Goal: Task Accomplishment & Management: Manage account settings

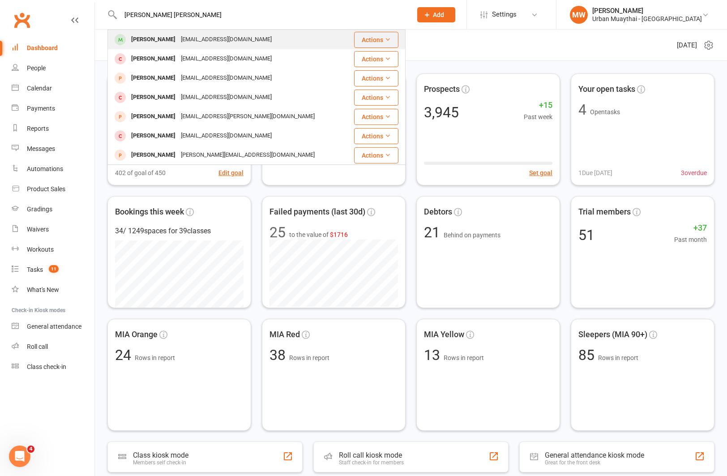
type input "[PERSON_NAME] [PERSON_NAME]"
click at [228, 41] on div "[EMAIL_ADDRESS][DOMAIN_NAME]" at bounding box center [226, 39] width 96 height 13
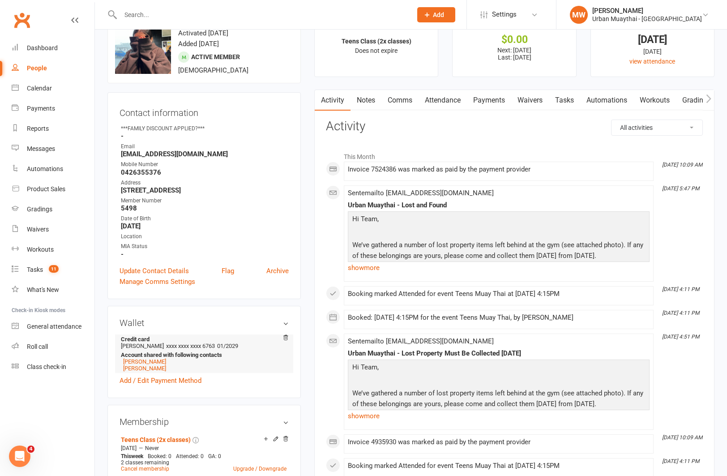
scroll to position [33, 0]
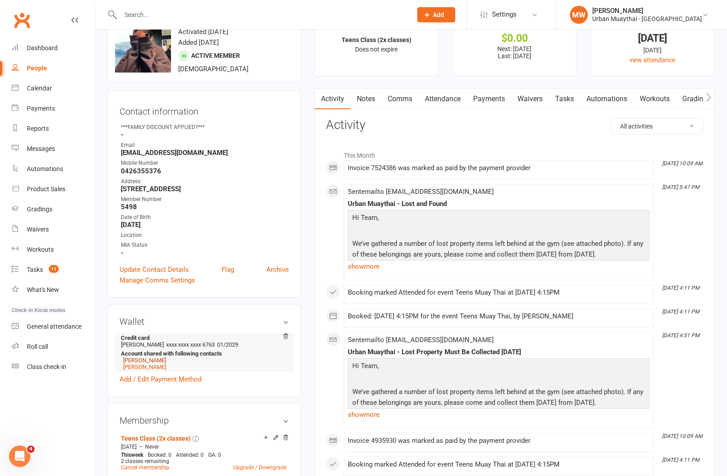
click at [142, 359] on link "[PERSON_NAME]" at bounding box center [144, 360] width 43 height 7
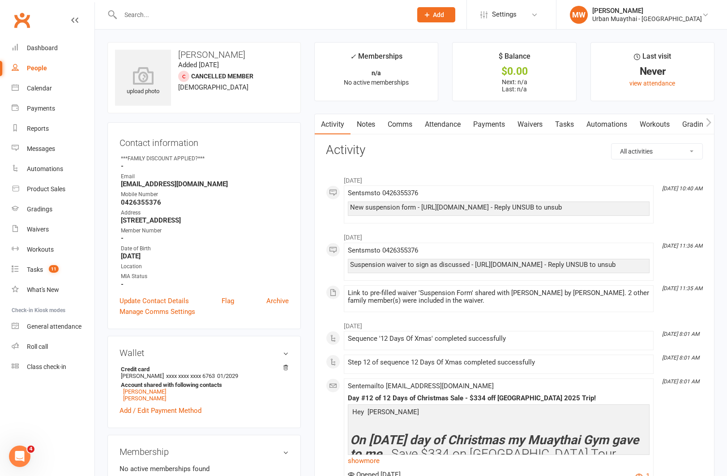
click at [539, 124] on link "Waivers" at bounding box center [530, 124] width 38 height 21
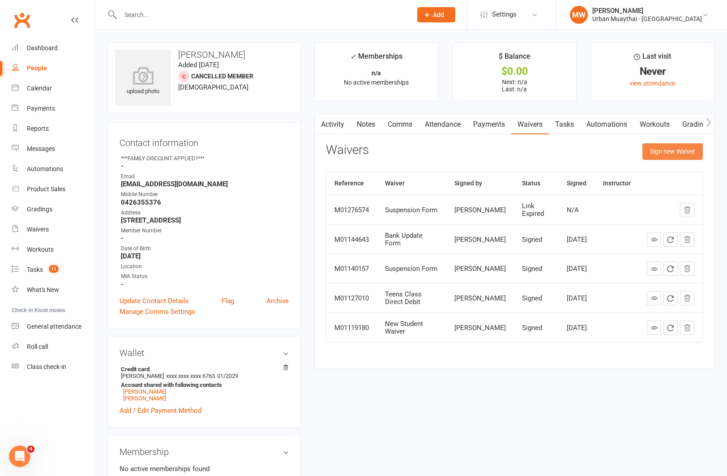
click at [653, 152] on button "Sign new Waiver" at bounding box center [673, 151] width 60 height 16
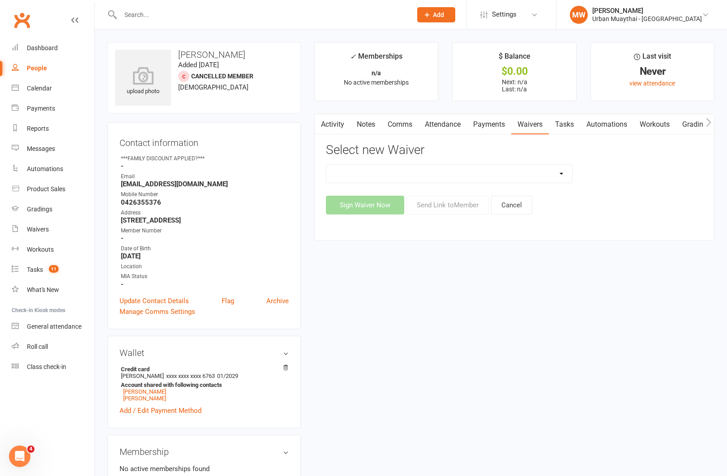
click at [523, 175] on select "12 Month Agreement 15-18 years Kickstarter Program 15-18 years membership 1 Yea…" at bounding box center [449, 174] width 246 height 18
select select "2406"
click at [326, 165] on select "12 Month Agreement 15-18 years Kickstarter Program 15-18 years membership 1 Yea…" at bounding box center [449, 174] width 246 height 18
click at [437, 204] on button "Send Link to Member" at bounding box center [448, 205] width 82 height 19
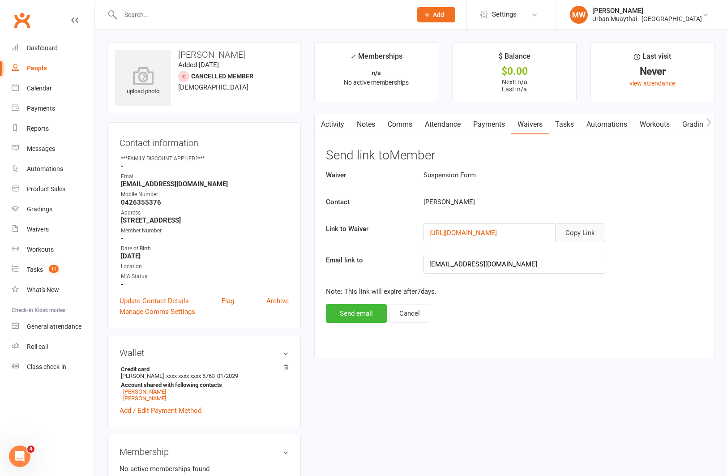
drag, startPoint x: 572, startPoint y: 234, endPoint x: 558, endPoint y: 224, distance: 17.4
click at [571, 234] on button "Copy Link" at bounding box center [580, 232] width 50 height 19
click at [404, 126] on link "Comms" at bounding box center [400, 124] width 37 height 21
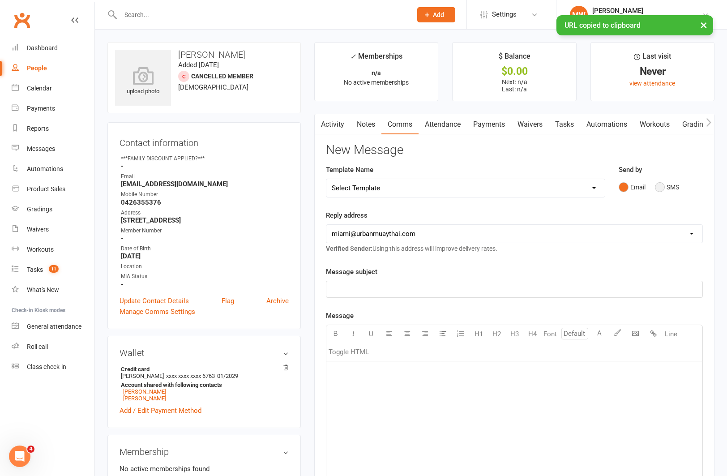
drag, startPoint x: 660, startPoint y: 190, endPoint x: 578, endPoint y: 211, distance: 84.7
click at [658, 190] on button "SMS" at bounding box center [667, 187] width 24 height 17
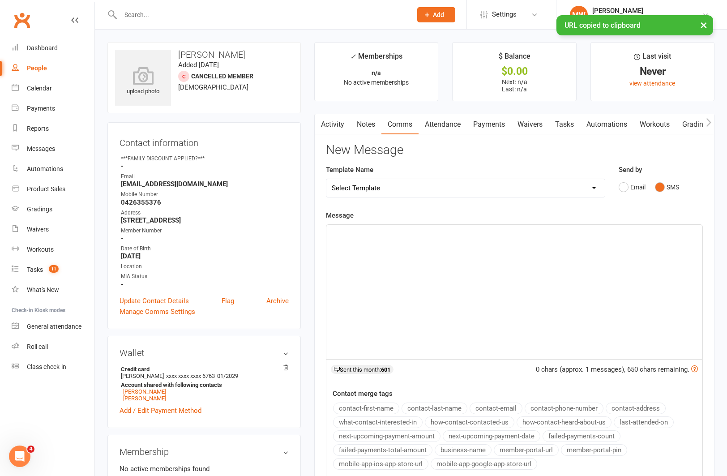
click at [448, 235] on p "﻿" at bounding box center [514, 233] width 365 height 11
paste div
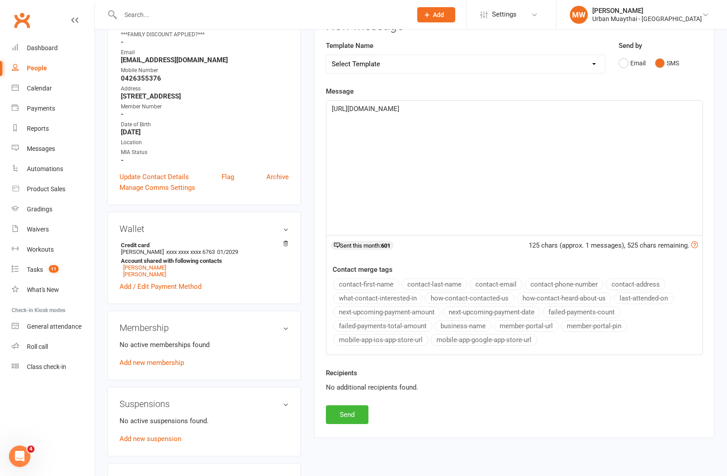
scroll to position [125, 0]
click at [360, 412] on button "Send" at bounding box center [347, 413] width 43 height 19
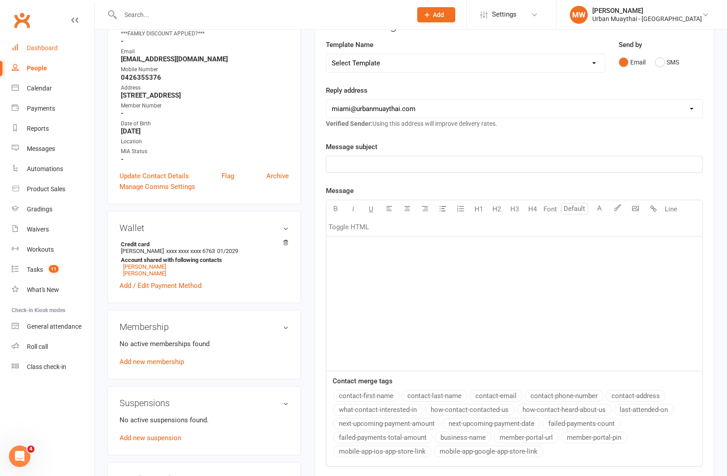
drag, startPoint x: 56, startPoint y: 46, endPoint x: 126, endPoint y: 29, distance: 72.4
click at [56, 46] on div "Dashboard" at bounding box center [42, 47] width 31 height 7
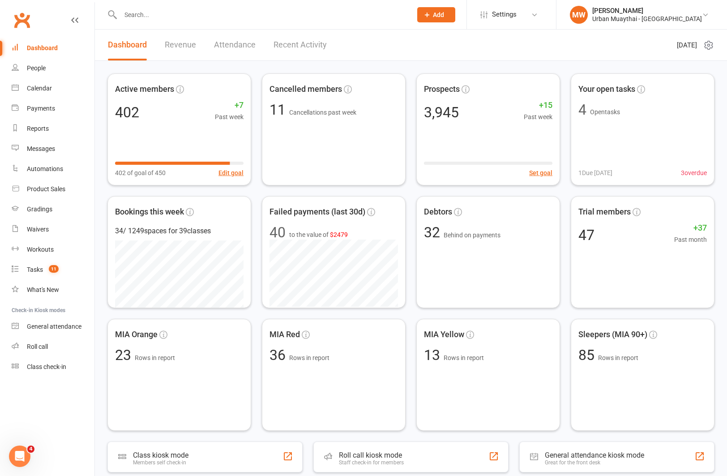
click at [396, 20] on input "text" at bounding box center [262, 15] width 288 height 13
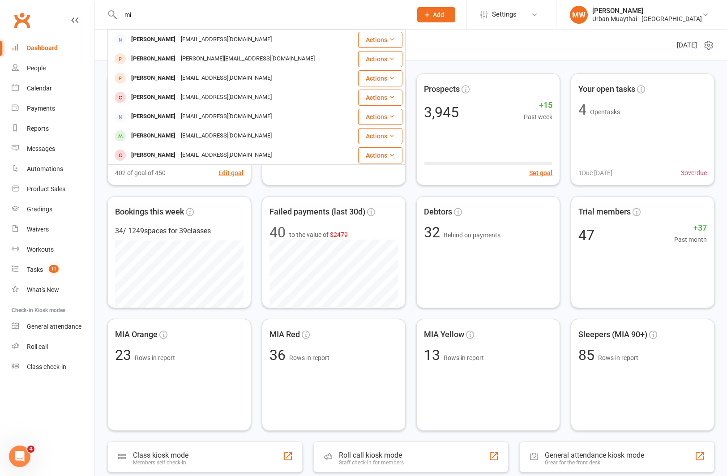
type input "m"
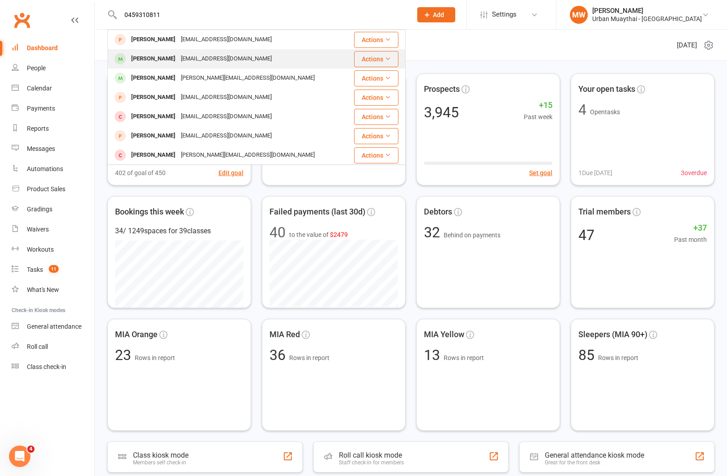
type input "0459310811"
click at [235, 58] on div "[EMAIL_ADDRESS][DOMAIN_NAME]" at bounding box center [226, 58] width 96 height 13
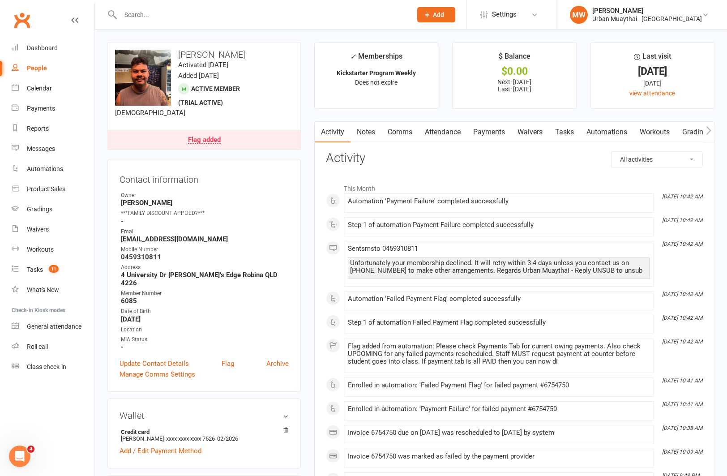
click at [492, 132] on link "Payments" at bounding box center [489, 132] width 44 height 21
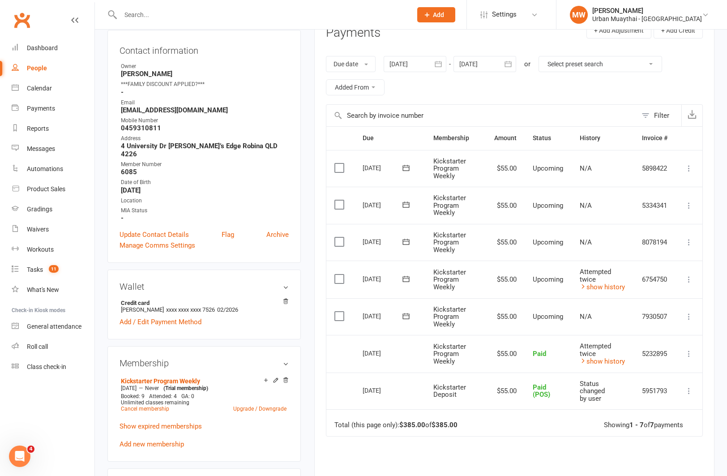
scroll to position [131, 0]
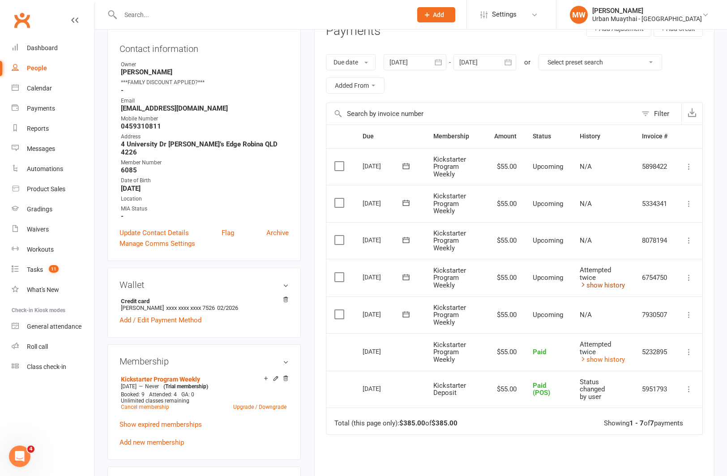
click at [614, 284] on link "show history" at bounding box center [602, 285] width 45 height 8
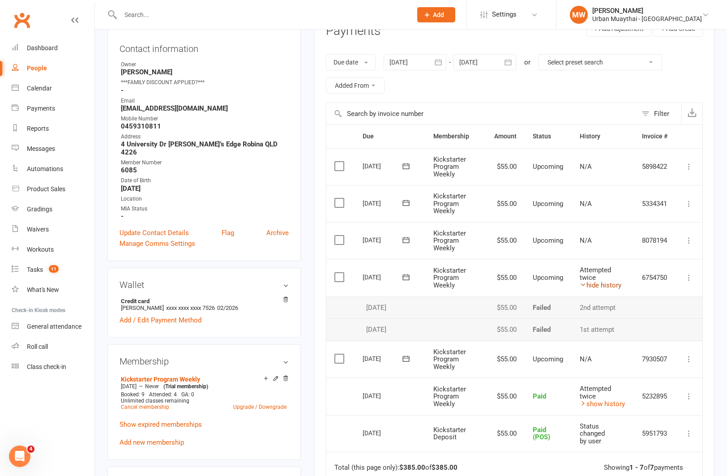
click at [614, 284] on link "hide history" at bounding box center [601, 285] width 42 height 8
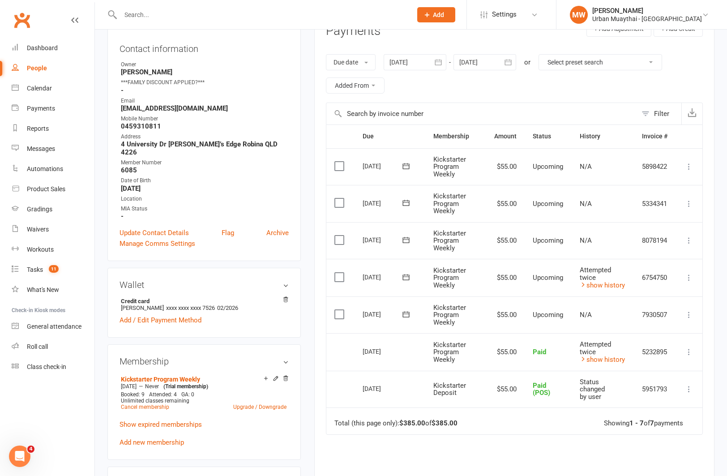
click at [690, 279] on icon at bounding box center [689, 277] width 9 height 9
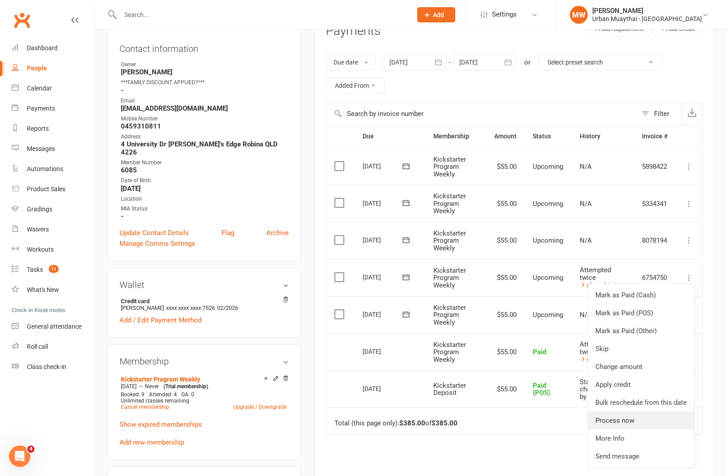
click at [616, 423] on link "Process now" at bounding box center [641, 421] width 106 height 18
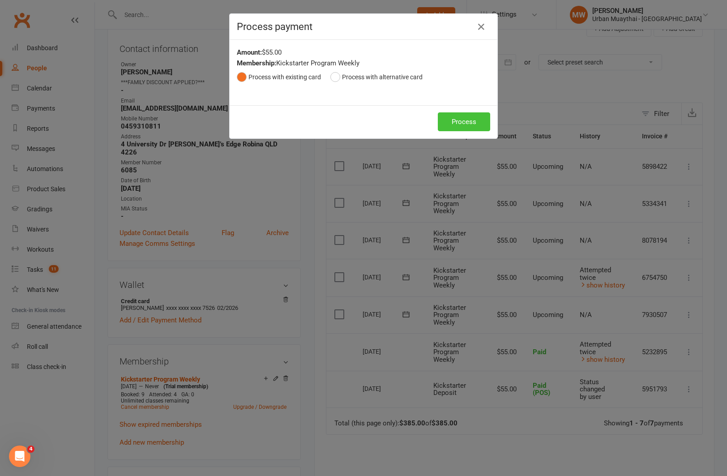
click at [453, 122] on button "Process" at bounding box center [464, 121] width 52 height 19
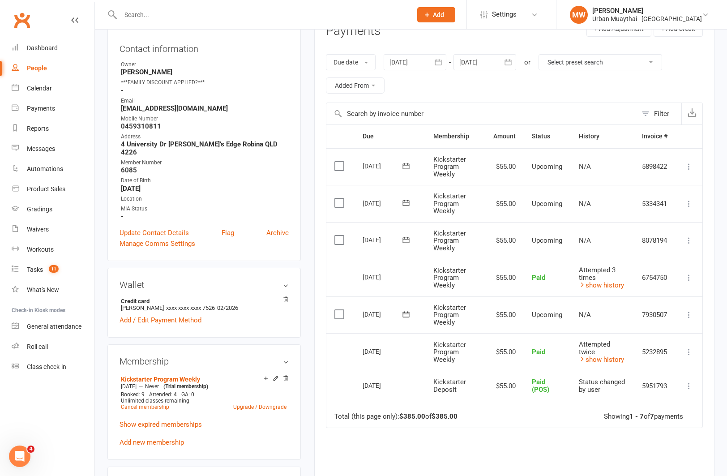
click at [406, 314] on icon at bounding box center [406, 314] width 9 height 9
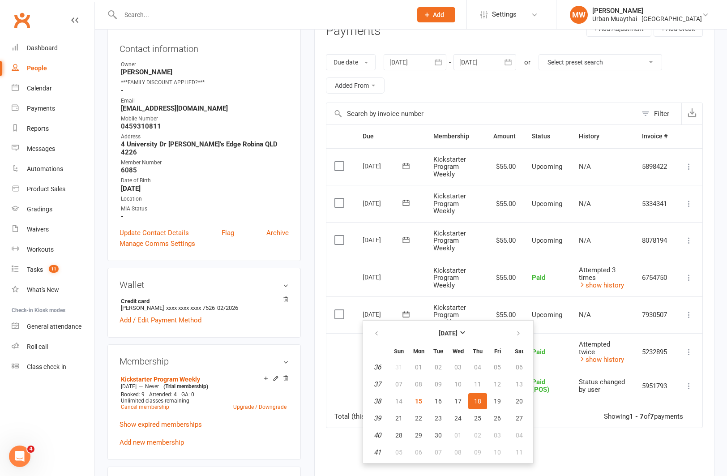
drag, startPoint x: 306, startPoint y: 150, endPoint x: 313, endPoint y: 141, distance: 11.4
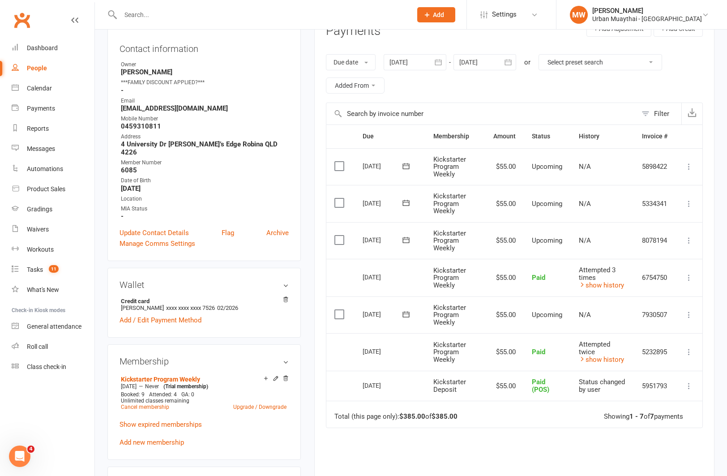
click at [320, 13] on input "text" at bounding box center [262, 15] width 288 height 13
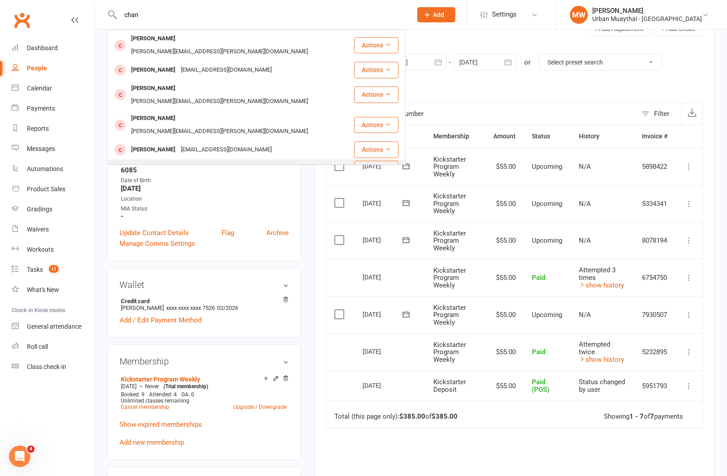
type input "chan"
click at [298, 160] on div "[PERSON_NAME] [EMAIL_ADDRESS][DOMAIN_NAME]" at bounding box center [230, 169] width 245 height 18
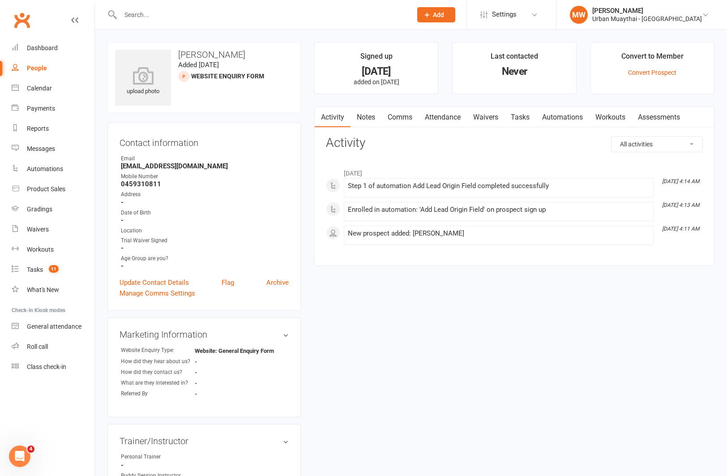
click at [276, 280] on link "Archive" at bounding box center [277, 282] width 22 height 11
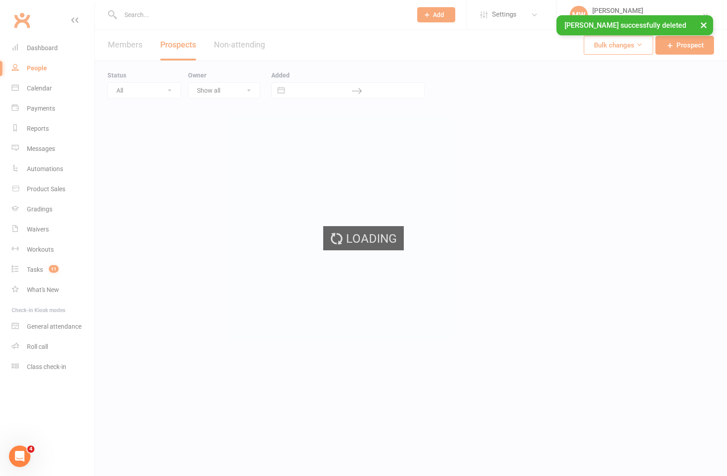
select select "100"
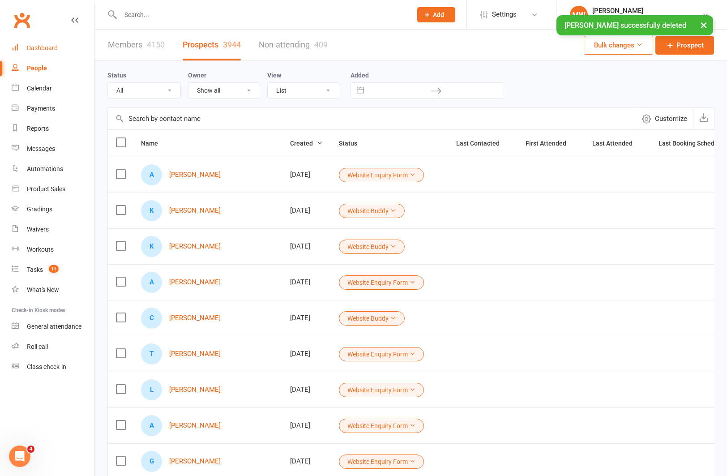
click at [50, 46] on div "Dashboard" at bounding box center [42, 47] width 31 height 7
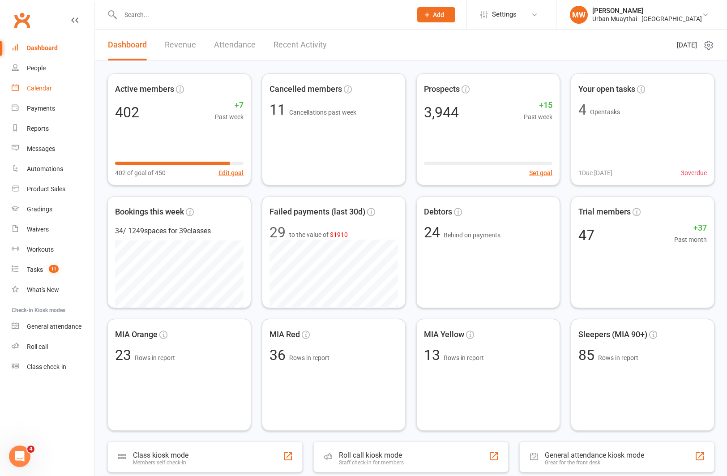
click at [39, 88] on div "Calendar" at bounding box center [39, 88] width 25 height 7
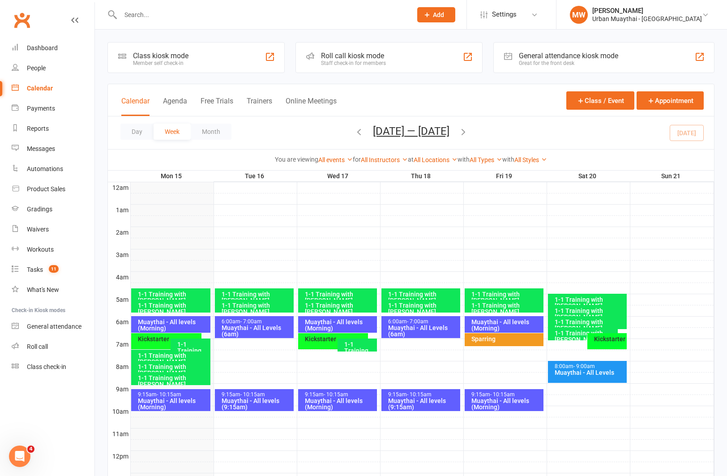
click at [354, 131] on icon "button" at bounding box center [359, 132] width 10 height 10
drag, startPoint x: 39, startPoint y: 48, endPoint x: 64, endPoint y: 11, distance: 45.1
click at [39, 48] on div "Dashboard" at bounding box center [42, 47] width 31 height 7
